Goal: Check status: Check status

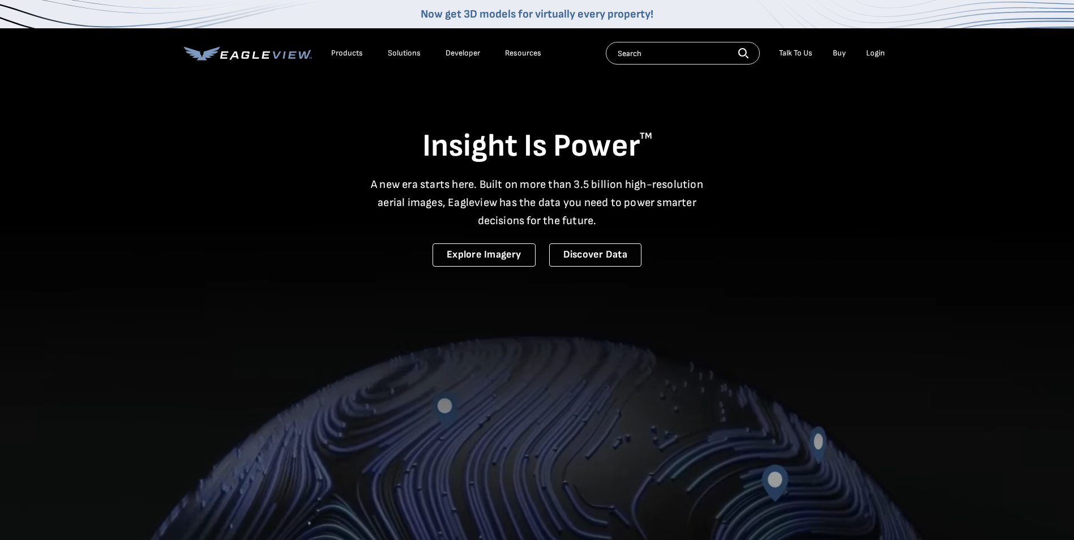
click at [879, 46] on li "Login" at bounding box center [876, 53] width 30 height 17
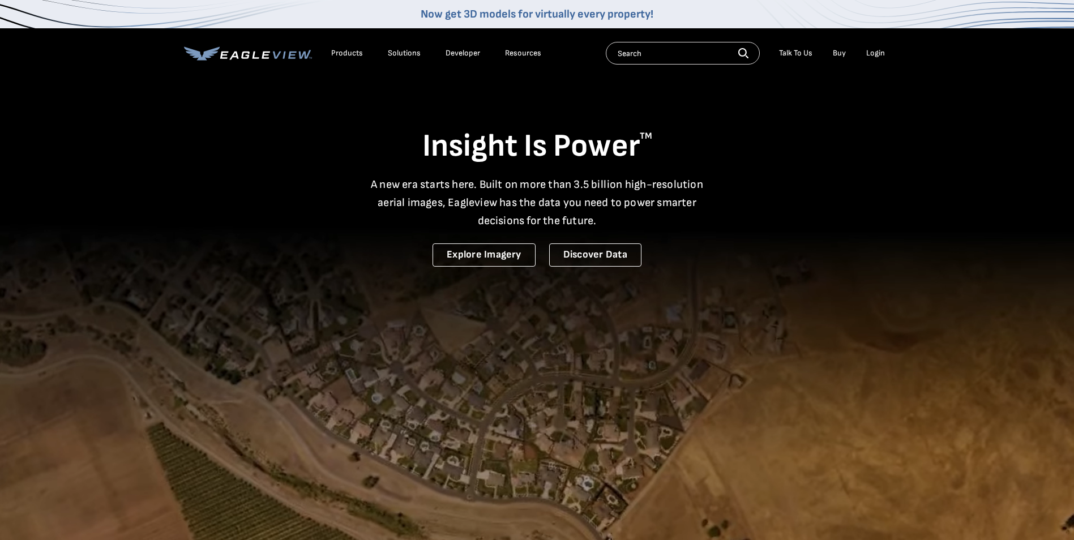
click at [878, 53] on div "Login" at bounding box center [875, 53] width 19 height 10
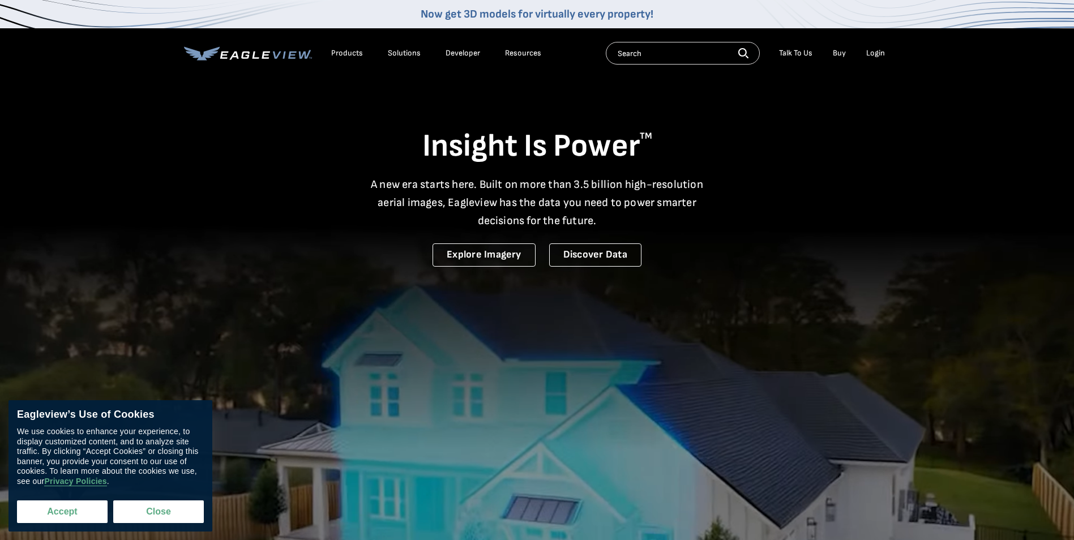
click at [69, 516] on button "Accept" at bounding box center [62, 512] width 91 height 23
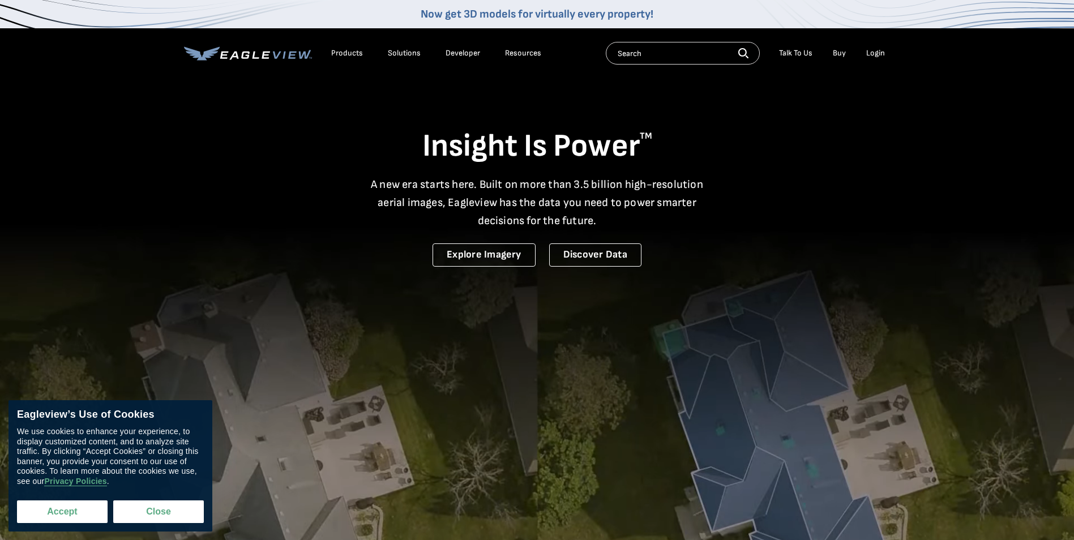
checkbox input "true"
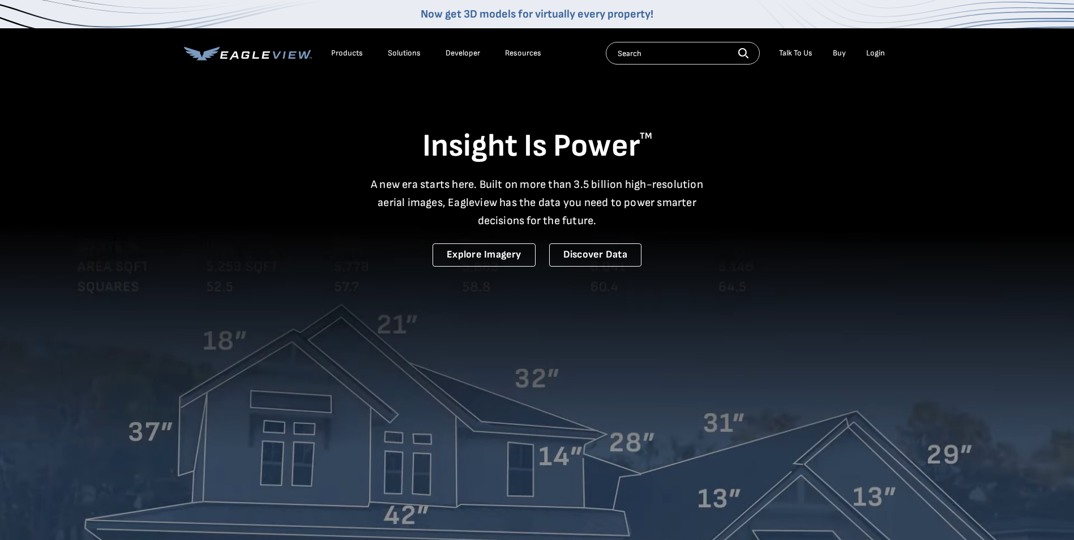
click at [875, 56] on div "Login" at bounding box center [875, 53] width 19 height 10
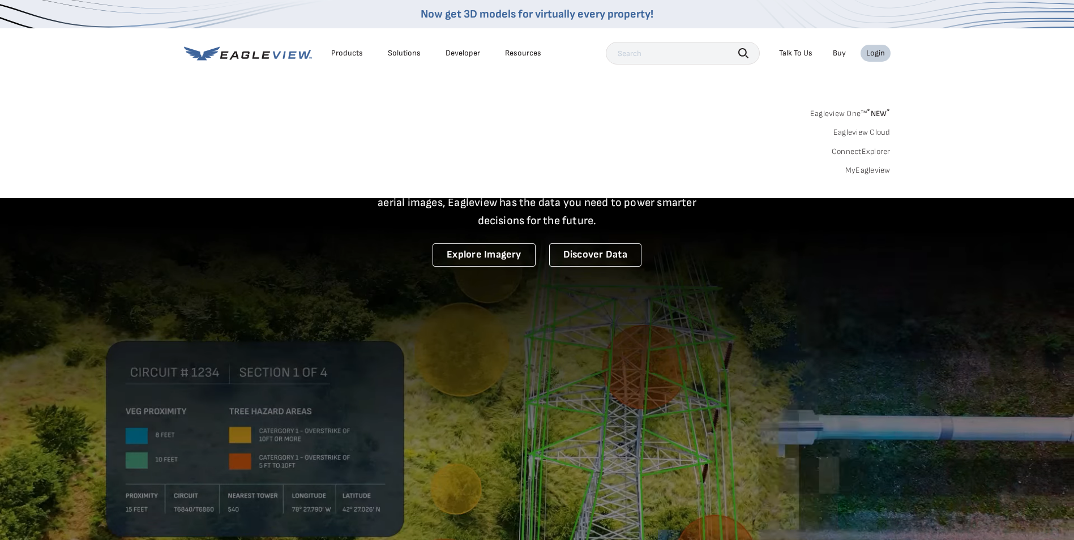
click at [877, 174] on link "MyEagleview" at bounding box center [867, 170] width 45 height 10
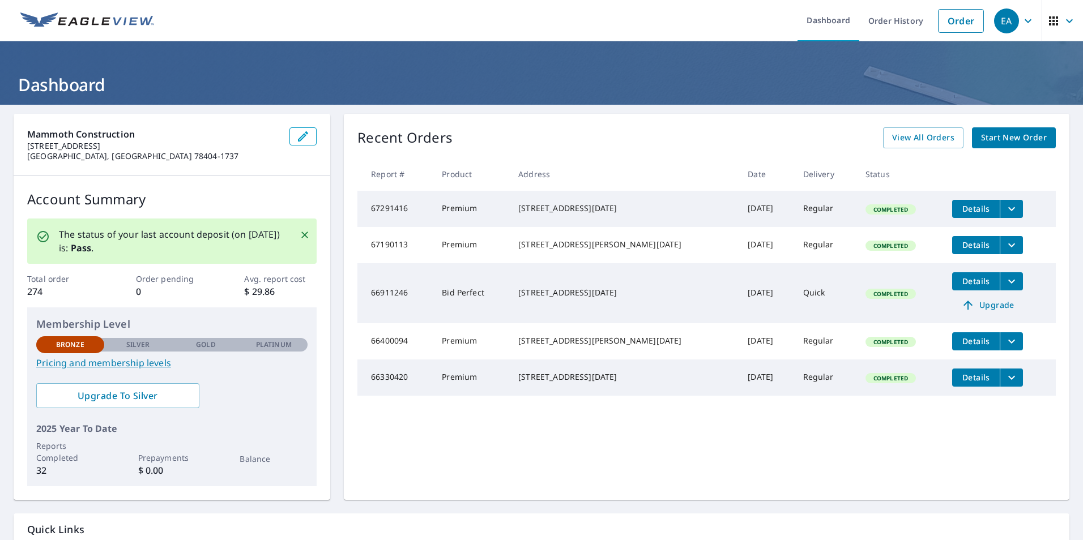
click at [907, 126] on div "Recent Orders View All Orders Start New Order Report # Product Address Date Del…" at bounding box center [706, 307] width 725 height 386
click at [906, 136] on span "View All Orders" at bounding box center [923, 138] width 62 height 14
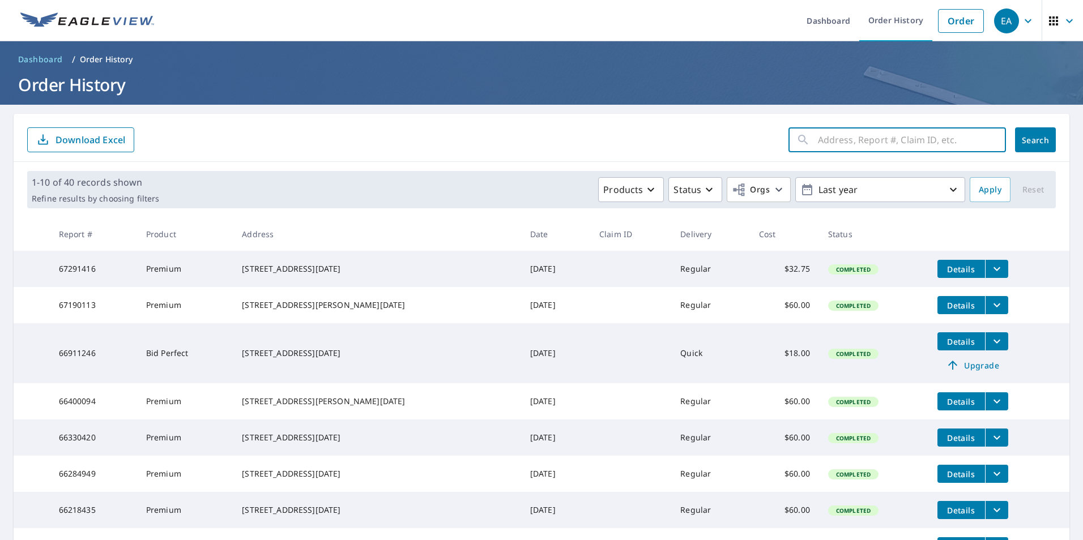
click at [820, 143] on input "text" at bounding box center [912, 140] width 188 height 32
type input "4101 [PERSON_NAME]"
click at [1024, 142] on span "Search" at bounding box center [1035, 140] width 23 height 11
